Goal: Find specific page/section: Find specific page/section

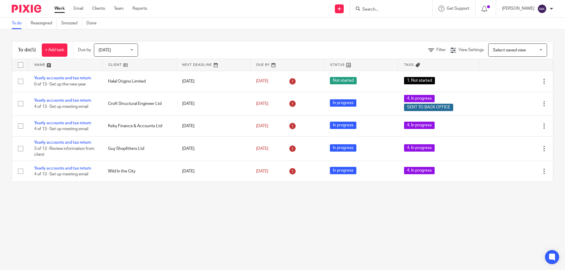
click at [378, 9] on input "Search" at bounding box center [388, 9] width 53 height 5
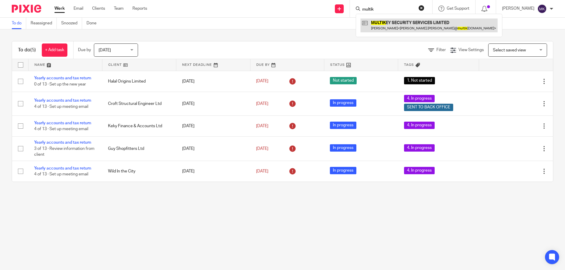
type input "multik"
click at [391, 23] on link at bounding box center [428, 26] width 137 height 14
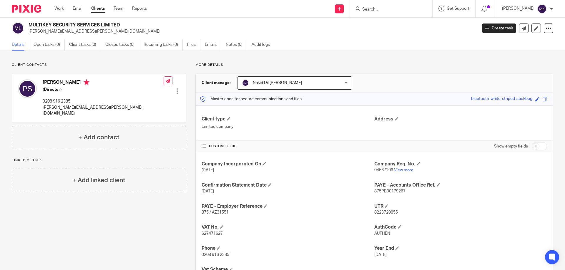
scroll to position [30, 0]
